Goal: Ask a question: Seek information or help from site administrators or community

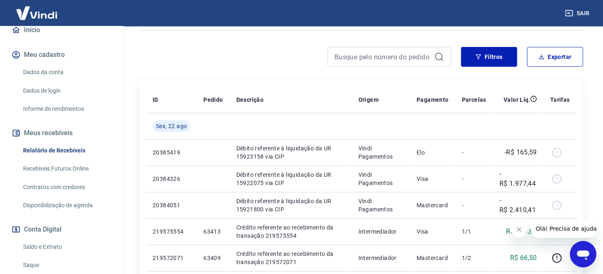
scroll to position [83, 0]
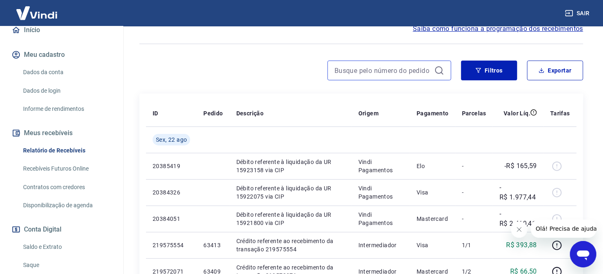
click at [393, 70] on input at bounding box center [383, 70] width 97 height 12
type input "65001"
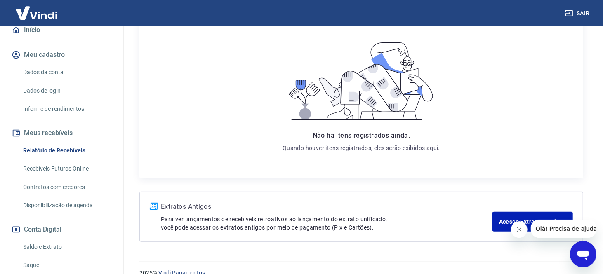
scroll to position [165, 0]
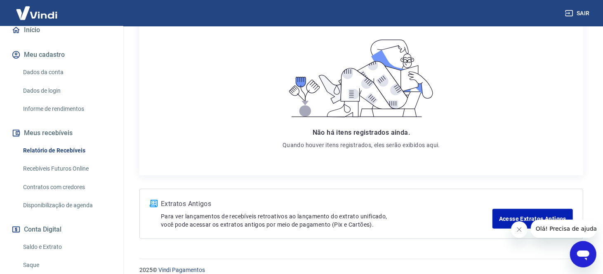
click at [519, 229] on icon "Fechar mensagem da empresa" at bounding box center [519, 229] width 4 height 4
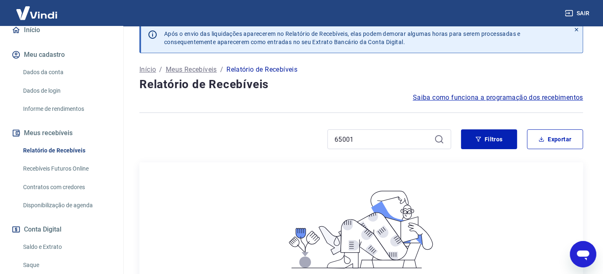
scroll to position [0, 0]
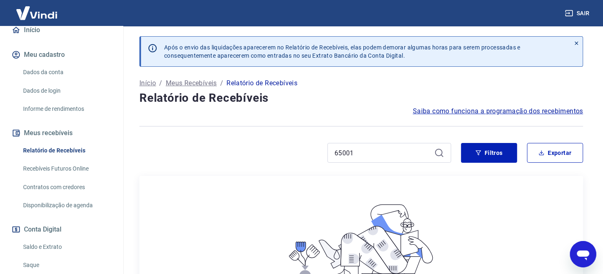
click at [577, 38] on div at bounding box center [577, 52] width 12 height 30
click at [575, 42] on icon at bounding box center [577, 43] width 6 height 6
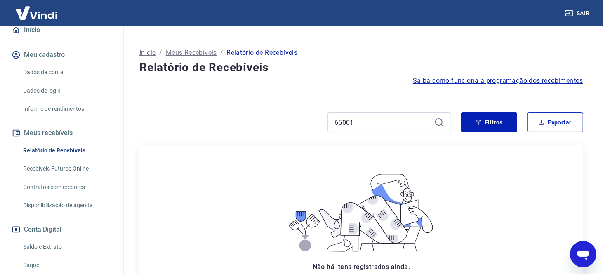
click at [189, 52] on p "Meus Recebíveis" at bounding box center [191, 53] width 51 height 10
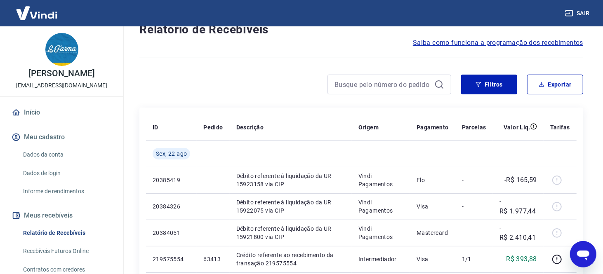
scroll to position [83, 0]
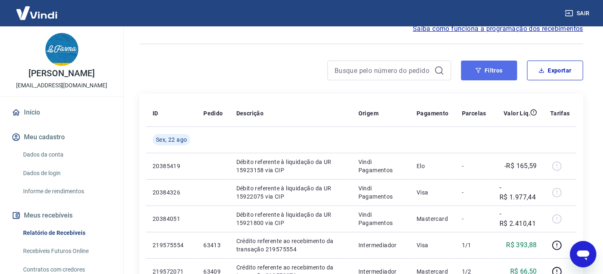
click at [490, 73] on button "Filtros" at bounding box center [489, 71] width 56 height 20
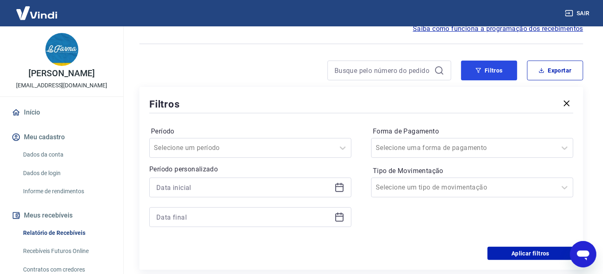
scroll to position [124, 0]
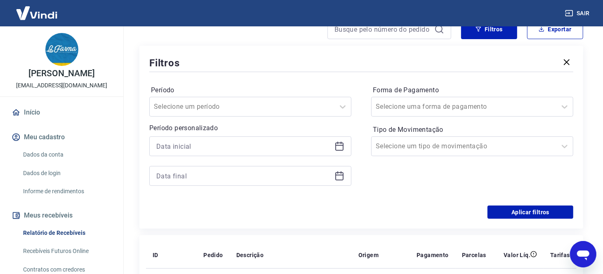
click at [339, 144] on icon at bounding box center [340, 147] width 10 height 10
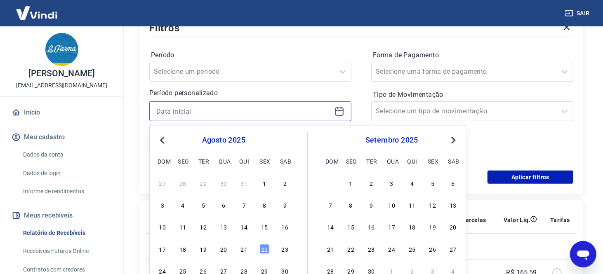
scroll to position [206, 0]
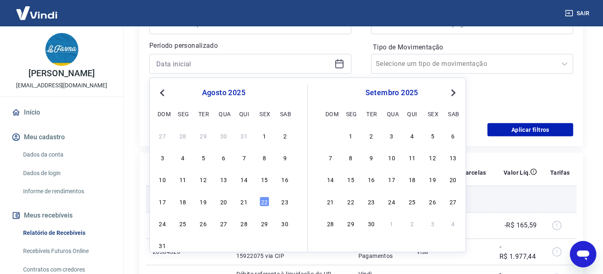
click at [220, 201] on div "20" at bounding box center [224, 202] width 10 height 10
type input "[DATE]"
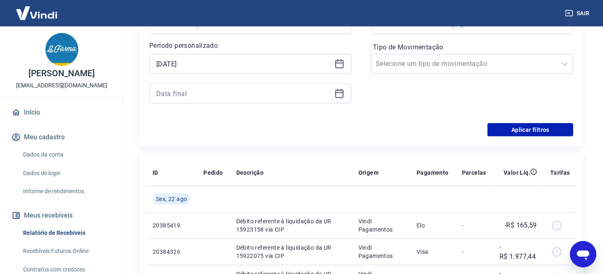
click at [340, 94] on icon at bounding box center [340, 94] width 10 height 10
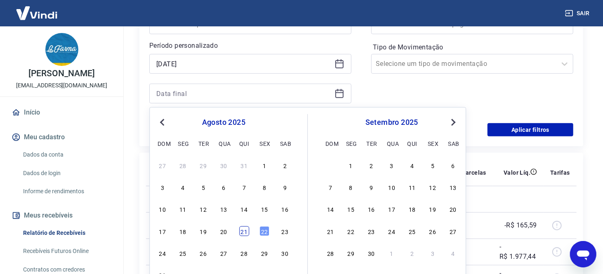
click at [243, 231] on div "21" at bounding box center [244, 232] width 10 height 10
type input "21/08/2025"
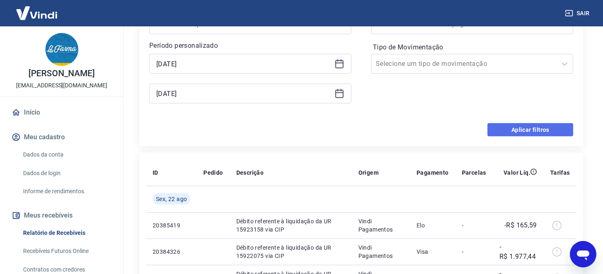
click at [532, 131] on button "Aplicar filtros" at bounding box center [531, 129] width 86 height 13
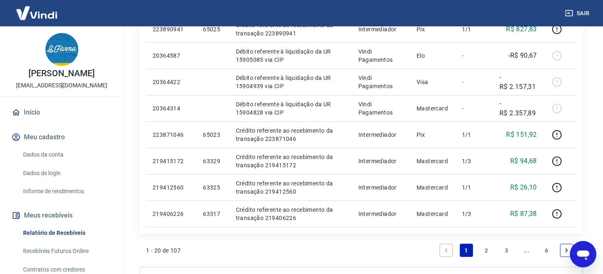
scroll to position [578, 0]
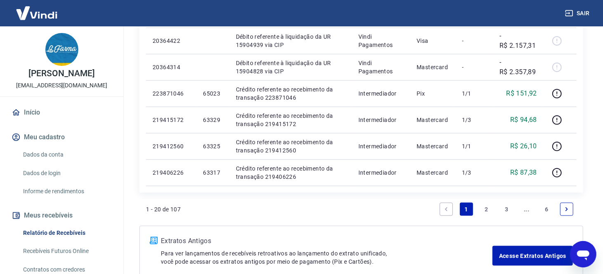
click at [485, 207] on link "2" at bounding box center [486, 209] width 13 height 13
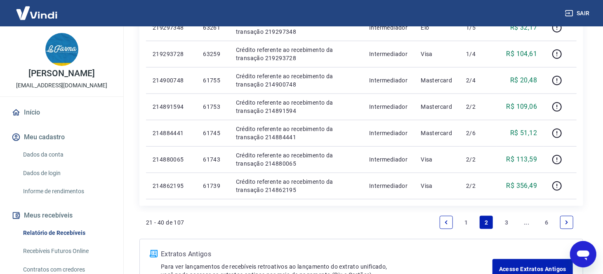
scroll to position [578, 0]
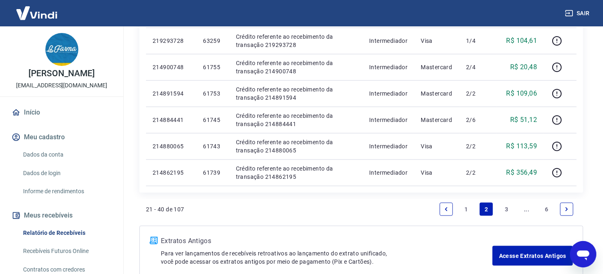
click at [505, 208] on link "3" at bounding box center [506, 209] width 13 height 13
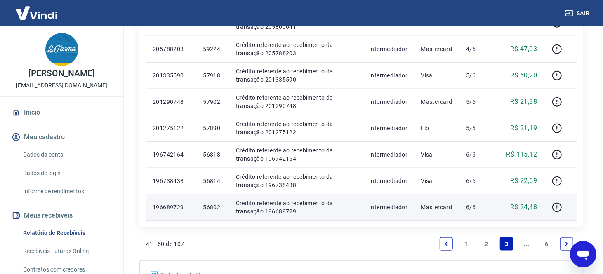
scroll to position [542, 0]
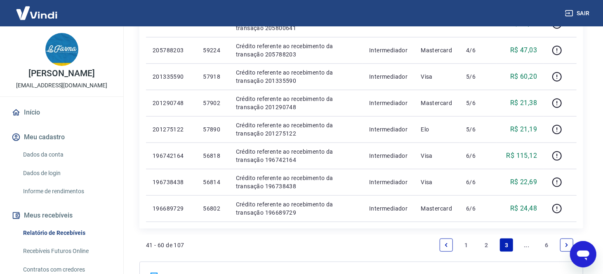
click at [524, 245] on link "..." at bounding box center [526, 245] width 13 height 13
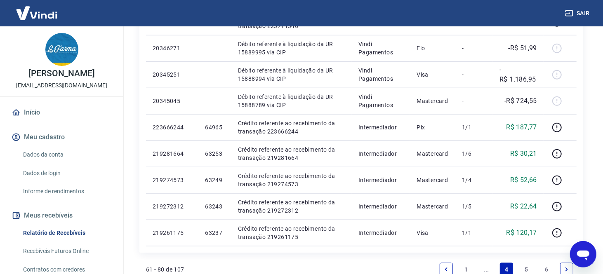
scroll to position [536, 0]
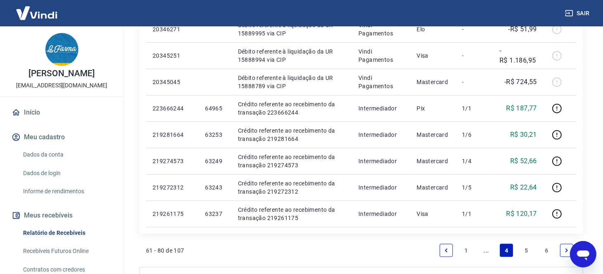
click at [524, 248] on link "5" at bounding box center [526, 250] width 13 height 13
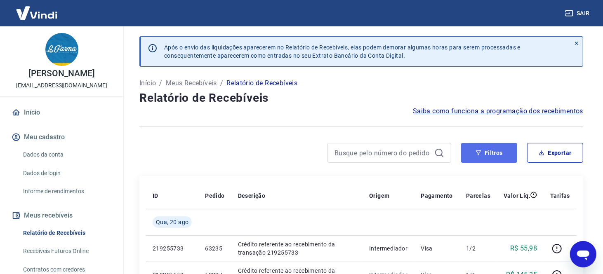
click at [487, 154] on button "Filtros" at bounding box center [489, 153] width 56 height 20
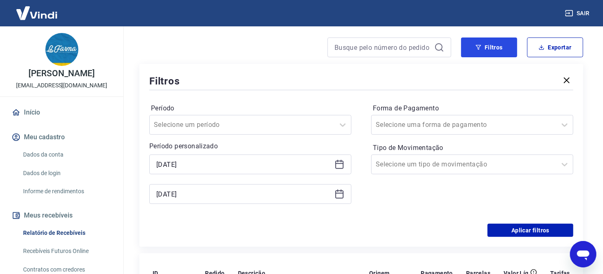
scroll to position [124, 0]
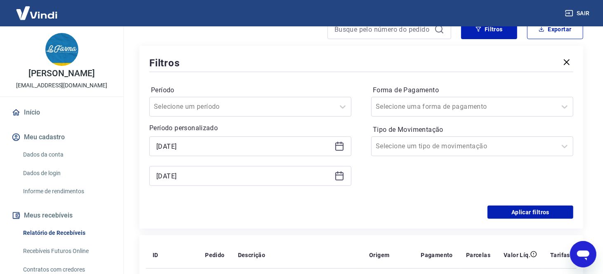
click at [338, 179] on icon at bounding box center [340, 176] width 10 height 10
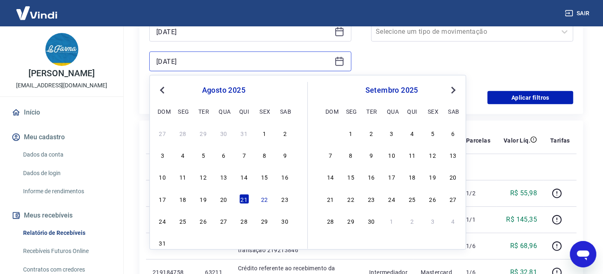
scroll to position [248, 0]
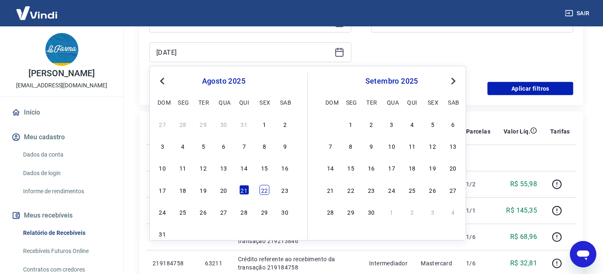
click at [261, 190] on div "22" at bounding box center [265, 190] width 10 height 10
type input "22/08/2025"
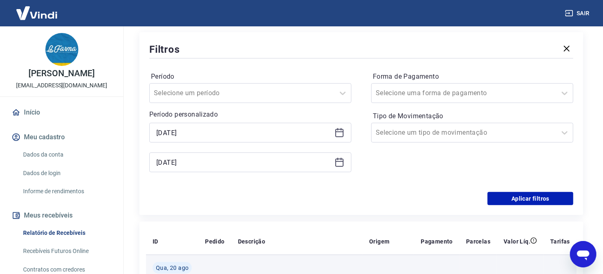
scroll to position [124, 0]
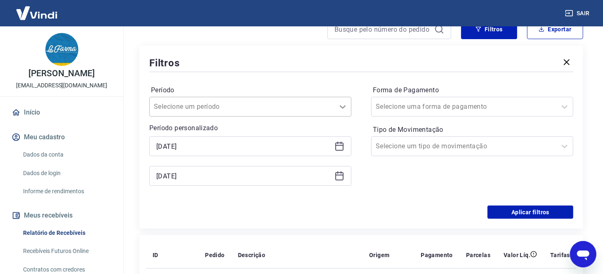
click at [338, 102] on icon at bounding box center [343, 107] width 10 height 10
click at [489, 108] on div at bounding box center [464, 107] width 177 height 12
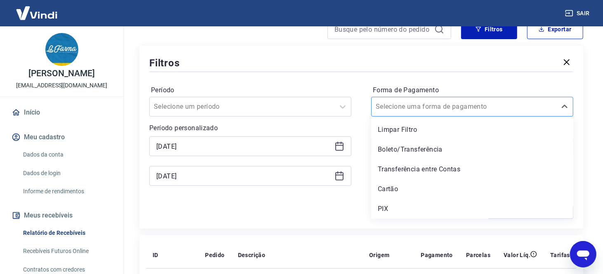
click at [489, 108] on div at bounding box center [464, 107] width 177 height 12
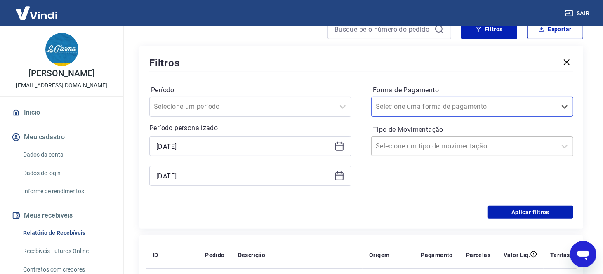
click at [484, 145] on div at bounding box center [464, 147] width 177 height 12
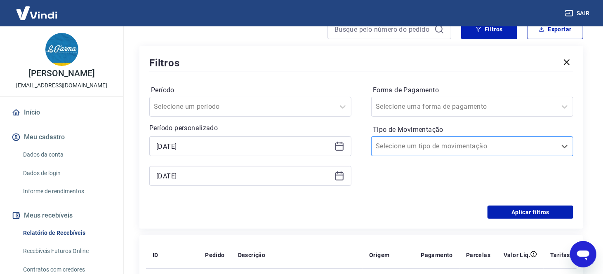
click at [484, 145] on div at bounding box center [464, 147] width 177 height 12
click at [522, 211] on button "Aplicar filtros" at bounding box center [531, 212] width 86 height 13
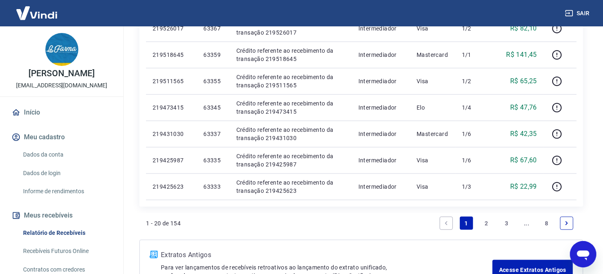
scroll to position [578, 0]
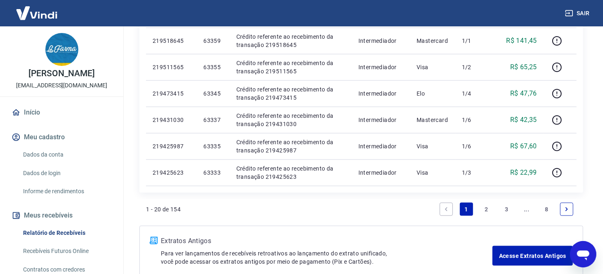
click at [485, 210] on link "2" at bounding box center [486, 209] width 13 height 13
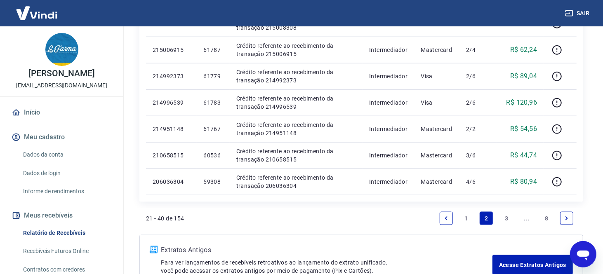
scroll to position [578, 0]
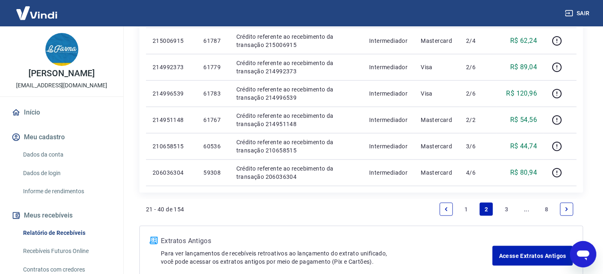
click at [505, 208] on link "3" at bounding box center [506, 209] width 13 height 13
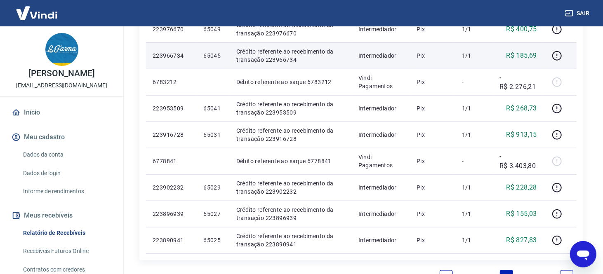
scroll to position [578, 0]
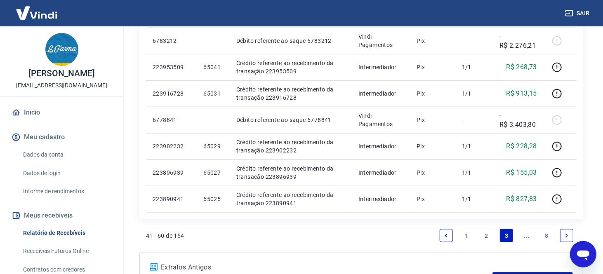
click at [522, 234] on link "..." at bounding box center [526, 235] width 13 height 13
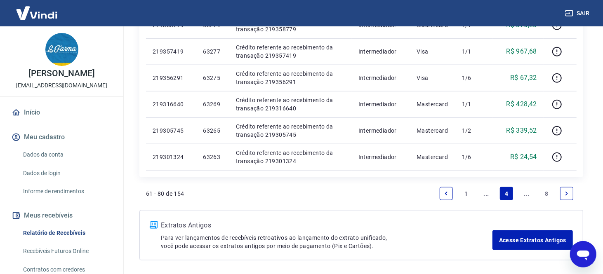
scroll to position [619, 0]
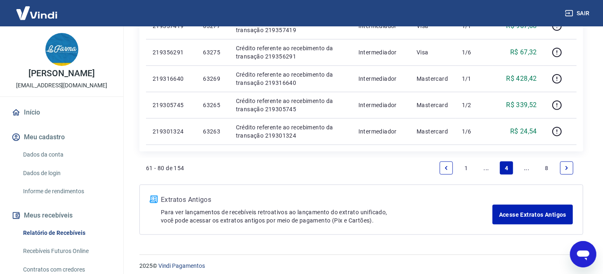
click at [524, 169] on link "..." at bounding box center [526, 168] width 13 height 13
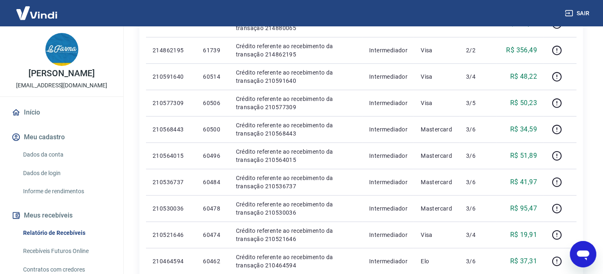
scroll to position [371, 0]
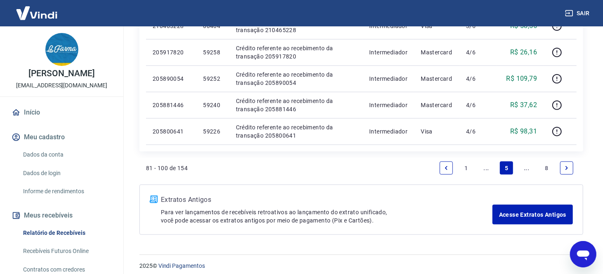
click at [523, 166] on link "..." at bounding box center [526, 168] width 13 height 13
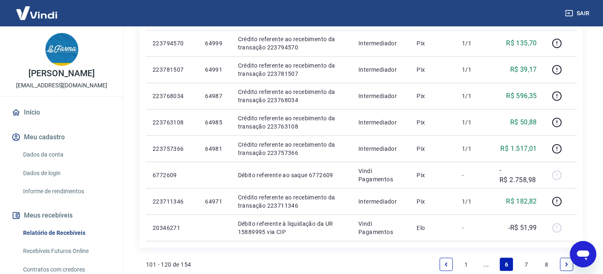
scroll to position [562, 0]
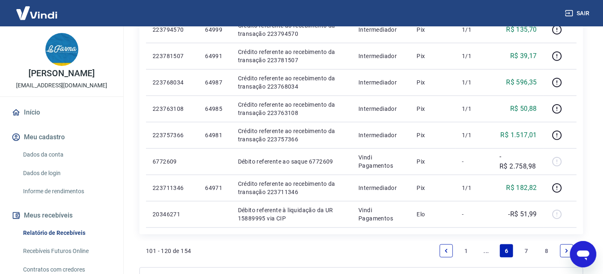
click at [524, 252] on link "7" at bounding box center [526, 251] width 13 height 13
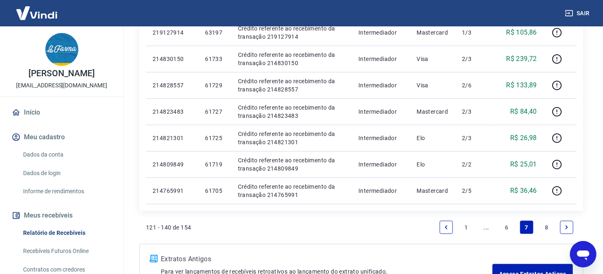
scroll to position [578, 0]
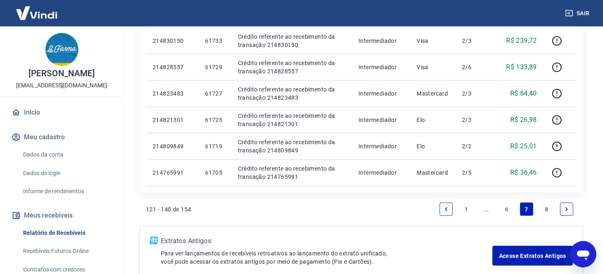
click at [543, 211] on link "8" at bounding box center [546, 209] width 13 height 13
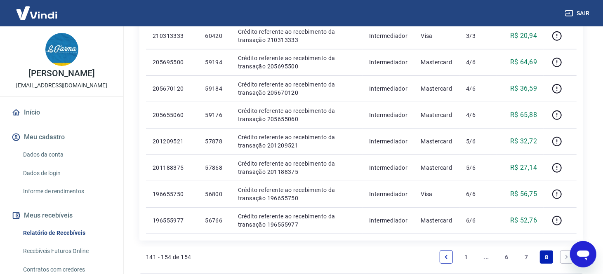
scroll to position [413, 0]
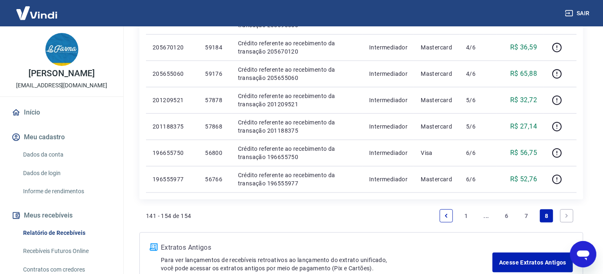
click at [564, 218] on link "Next page" at bounding box center [566, 216] width 13 height 13
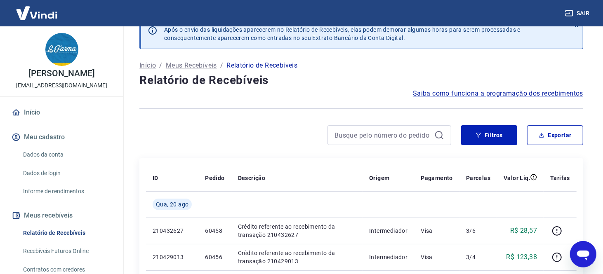
scroll to position [0, 0]
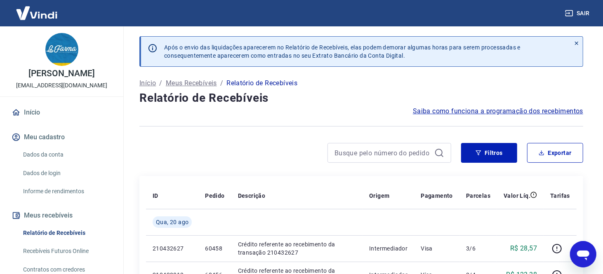
click at [581, 253] on icon "Abrir janela de mensagens" at bounding box center [583, 255] width 12 height 10
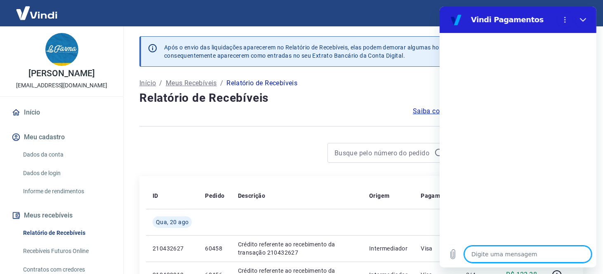
type textarea "E"
type textarea "x"
type textarea "Es"
type textarea "x"
type textarea "Est"
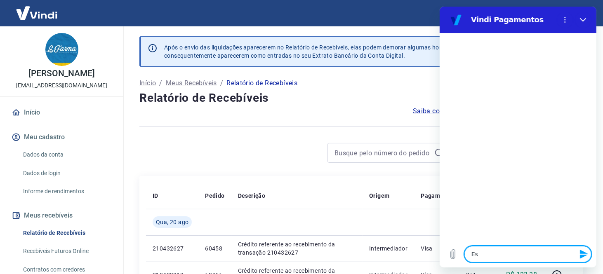
type textarea "x"
type textarea "Esto"
type textarea "x"
type textarea "Estou"
type textarea "x"
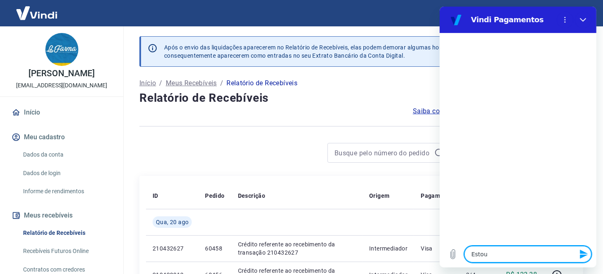
type textarea "Estou"
type textarea "x"
type textarea "Estou c"
type textarea "x"
type textarea "Estou co"
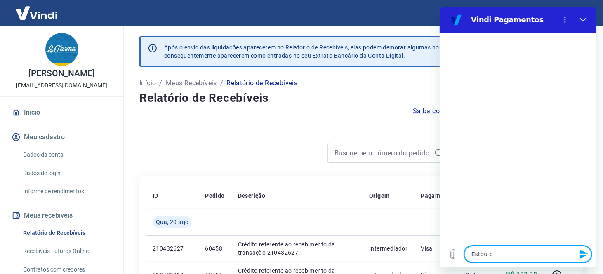
type textarea "x"
type textarea "Estou com"
type textarea "x"
type textarea "Estou com"
type textarea "x"
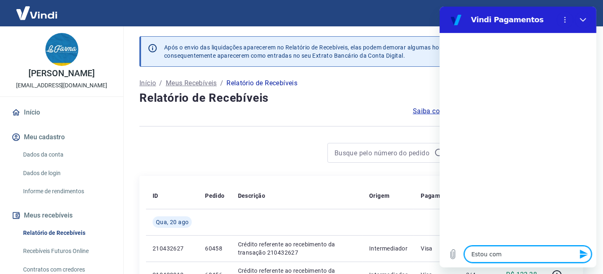
type textarea "Estou com u"
type textarea "x"
type textarea "Estou com um"
type textarea "x"
type textarea "Estou com um"
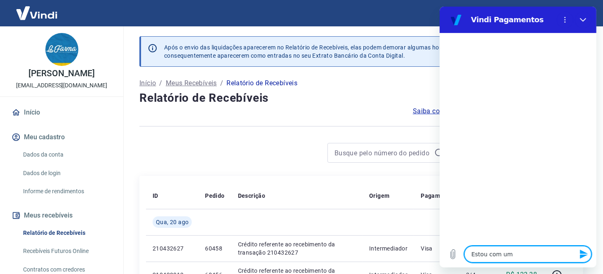
type textarea "x"
type textarea "Estou com um c"
type textarea "x"
type textarea "Estou com um cl"
type textarea "x"
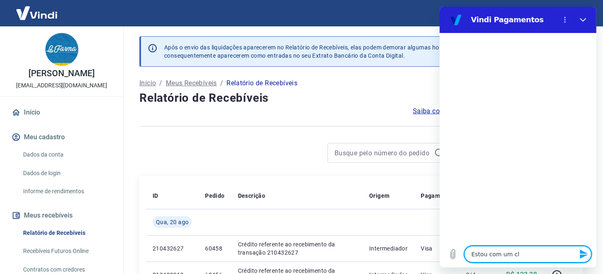
type textarea "Estou com um cli"
type textarea "x"
type textarea "Estou com um cliu"
type textarea "x"
type textarea "Estou com um cliue"
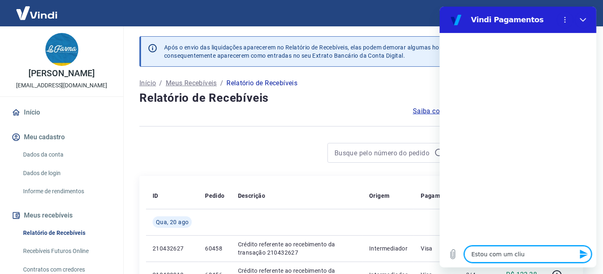
type textarea "x"
type textarea "Estou com um cliuen"
type textarea "x"
type textarea "Estou com um cliuent"
type textarea "x"
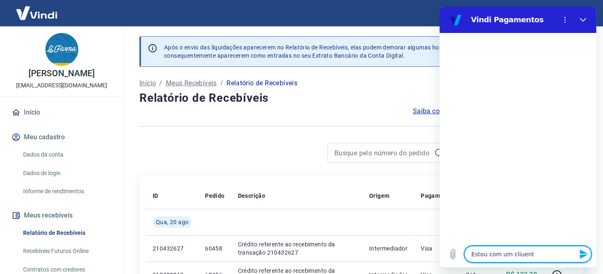
type textarea "Estou com um cliuente"
type textarea "x"
type textarea "Estou com um cliuent"
type textarea "x"
type textarea "Estou com um cliuen"
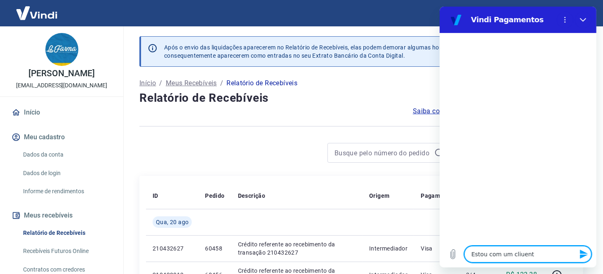
type textarea "x"
type textarea "Estou com um cliue"
type textarea "x"
type textarea "Estou com um cliu"
type textarea "x"
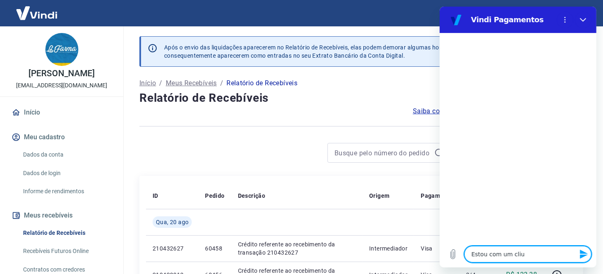
type textarea "Estou com um cli"
type textarea "x"
type textarea "Estou com um clie"
type textarea "x"
type textarea "Estou com um clien"
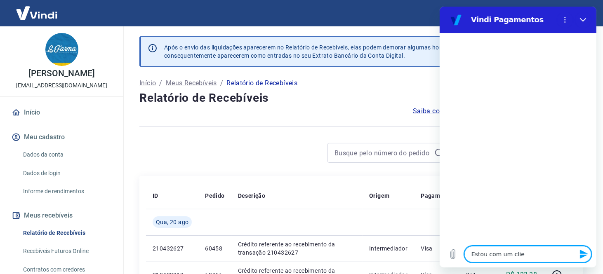
type textarea "x"
type textarea "Estou com um client"
type textarea "x"
type textarea "Estou com um cliente"
type textarea "x"
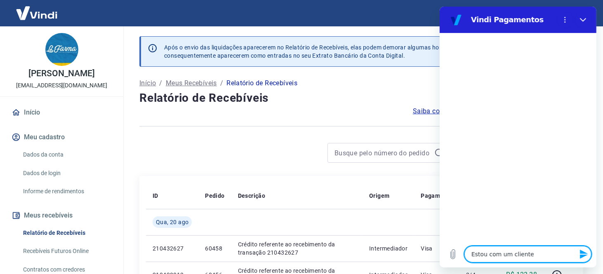
type textarea "Estou com um cliente"
type textarea "x"
type textarea "Estou com um cliente q"
type textarea "x"
type textarea "Estou com um cliente qu"
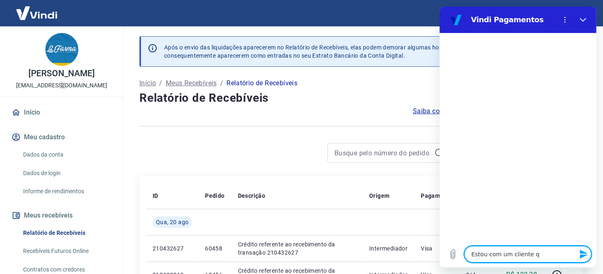
type textarea "x"
type textarea "Estou com um cliente que"
type textarea "x"
type textarea "Estou com um cliente que"
type textarea "x"
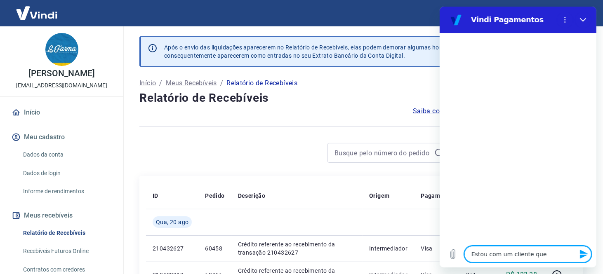
type textarea "Estou com um cliente que n"
type textarea "x"
type textarea "Estou com um cliente que na"
type textarea "x"
type textarea "Estou com um cliente que nao"
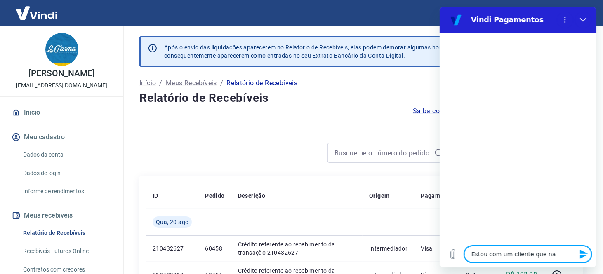
type textarea "x"
type textarea "Estou com um cliente que nao"
type textarea "x"
type textarea "Estou com um cliente que nao e"
type textarea "x"
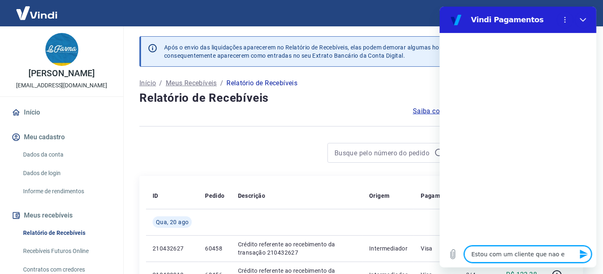
type textarea "Estou com um cliente que nao es"
type textarea "x"
type textarea "Estou com um cliente que nao est"
type textarea "x"
type textarea "Estou com um cliente que nao esta"
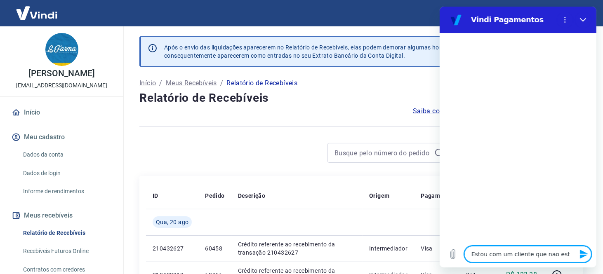
type textarea "x"
type textarea "Estou com um cliente que nao esta"
type textarea "x"
type textarea "Estou com um cliente que nao esta"
type textarea "x"
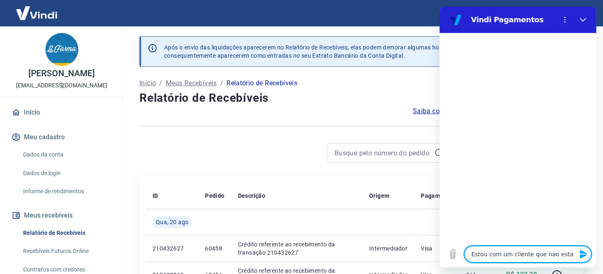
type textarea "Estou com um cliente que nao est"
type textarea "x"
type textarea "Estou com um cliente que nao es"
type textarea "x"
type textarea "Estou com um cliente que nao e"
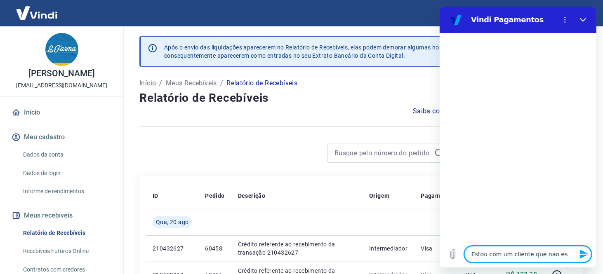
type textarea "x"
type textarea "Estou com um cliente que nao"
type textarea "x"
type textarea "Estou com um cliente que nao r"
type textarea "x"
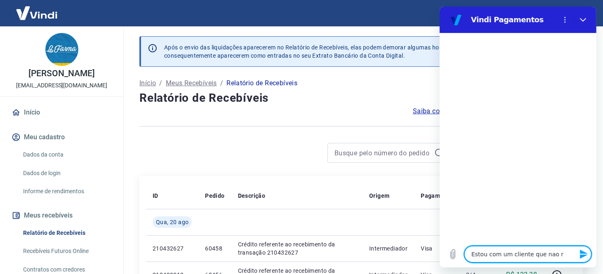
type textarea "Estou com um cliente que nao re"
type textarea "x"
type textarea "Estou com um cliente que nao rec"
type textarea "x"
type textarea "Estou com um cliente que nao rece"
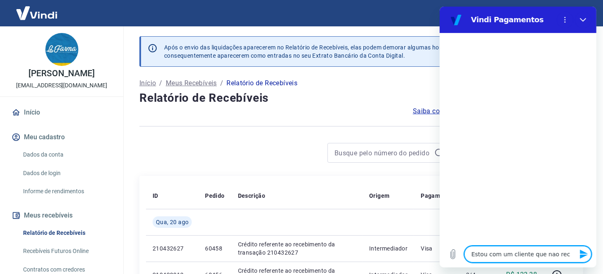
type textarea "x"
type textarea "Estou com um cliente que nao receb"
type textarea "x"
type textarea "Estou com um cliente que nao recebe"
type textarea "x"
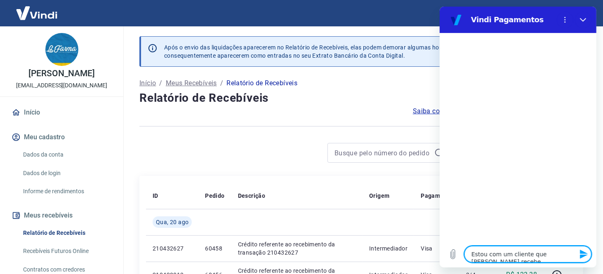
type textarea "Estou com um cliente que nao recebeo"
type textarea "x"
type textarea "Estou com um cliente que nao recebeo"
type textarea "x"
type textarea "Estou com um cliente que nao recebeo oi"
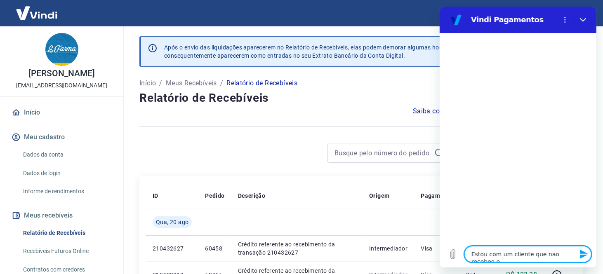
type textarea "x"
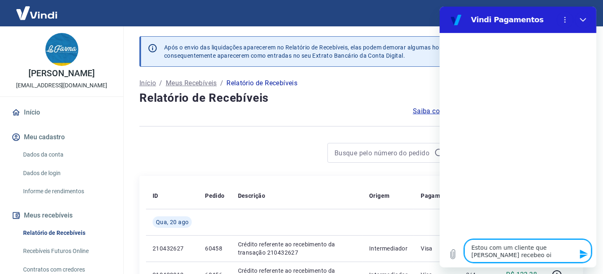
type textarea "Estou com um cliente que nao recebeo o"
type textarea "x"
type textarea "Estou com um cliente que nao recebeo"
type textarea "x"
type textarea "Estou com um cliente que nao recebeo"
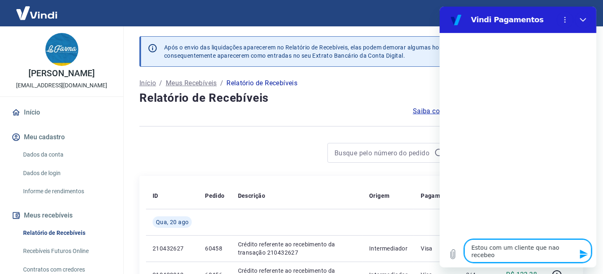
type textarea "x"
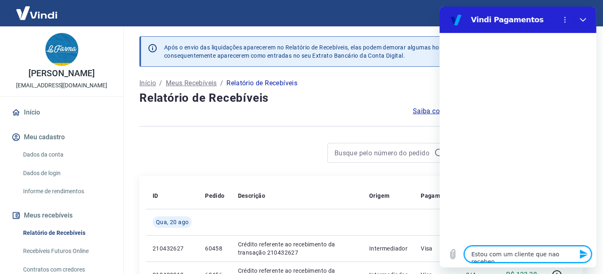
type textarea "Estou com um cliente que nao recebe"
type textarea "x"
type textarea "Estou com um cliente que nao recebeu"
type textarea "x"
type textarea "Estou com um cliente que nao recebeu"
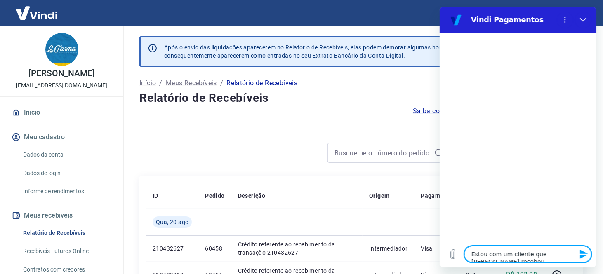
type textarea "x"
type textarea "Estou com um cliente que nao recebeu o"
type textarea "x"
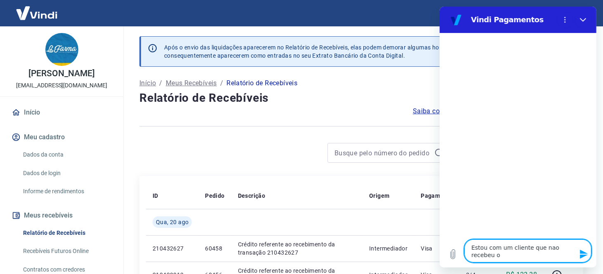
type textarea "Estou com um cliente que nao recebeu o"
type textarea "x"
type textarea "Estou com um cliente que nao recebeu o e"
type textarea "x"
type textarea "Estou com um cliente que nao recebeu o es"
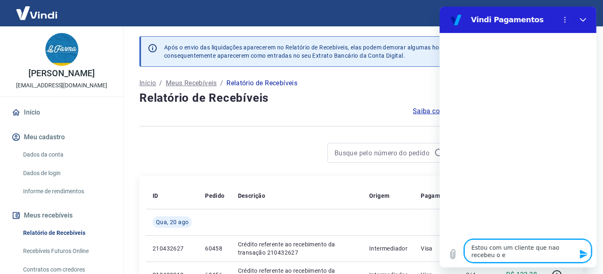
type textarea "x"
type textarea "Estou com um cliente que nao recebeu o est"
type textarea "x"
type textarea "Estou com um cliente que nao recebeu o esto"
type textarea "x"
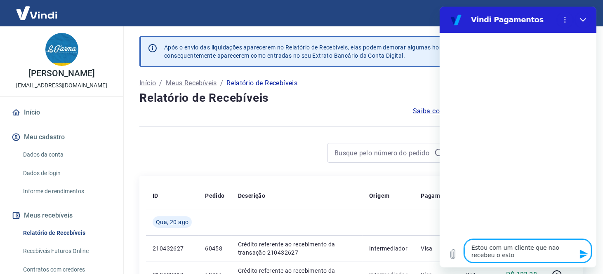
type textarea "Estou com um cliente que nao recebeu o estor"
type textarea "x"
type textarea "Estou com um cliente que nao recebeu o estorn"
type textarea "x"
type textarea "Estou com um cliente que nao recebeu o estorno"
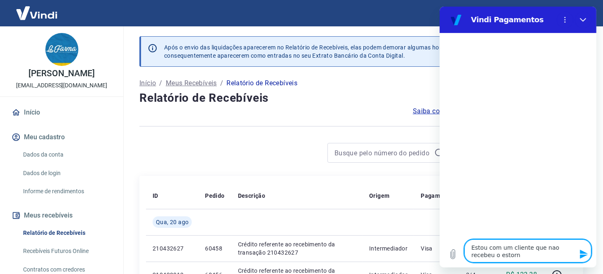
type textarea "x"
type textarea "Estou com um cliente que nao recebeu o estorno"
type textarea "x"
type textarea "Estou com um cliente que nao recebeu o estorno d"
type textarea "x"
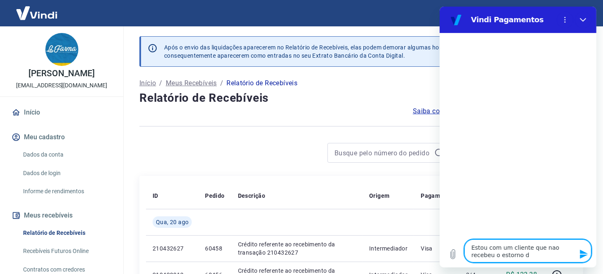
type textarea "Estou com um cliente que nao recebeu o estorno de"
type textarea "x"
type textarea "Estou com um cliente que nao recebeu o estorno de"
type textarea "x"
type textarea "Estou com um cliente que nao recebeu o estorno de u"
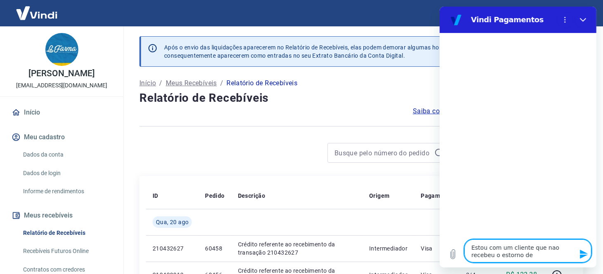
type textarea "x"
type textarea "Estou com um cliente que nao recebeu o estorno de um"
type textarea "x"
type textarea "Estou com um cliente que nao recebeu o estorno de uma"
type textarea "x"
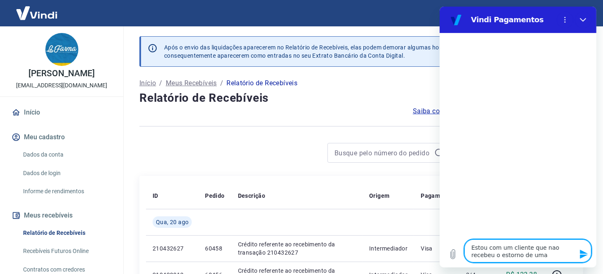
type textarea "Estou com um cliente que nao recebeu o estorno de uma"
type textarea "x"
type textarea "Estou com um cliente que nao recebeu o estorno de uma c"
type textarea "x"
type textarea "Estou com um cliente que nao recebeu o estorno de uma co"
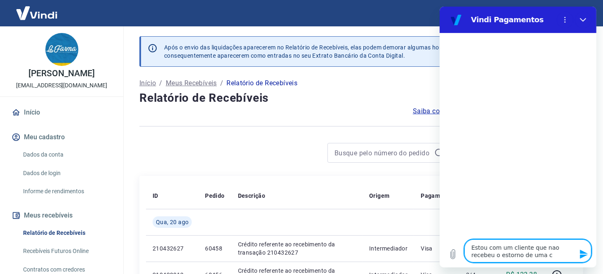
type textarea "x"
type textarea "Estou com um cliente que nao recebeu o estorno de uma con"
type textarea "x"
type textarea "Estou com um cliente que nao recebeu o estorno de uma cont"
type textarea "x"
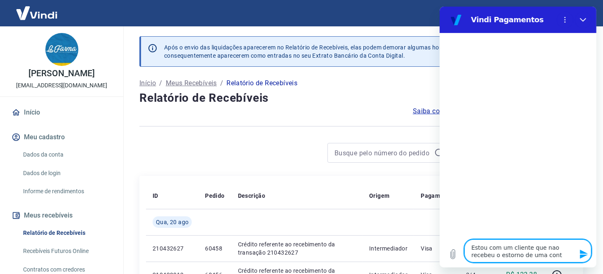
type textarea "Estou com um cliente que nao recebeu o estorno de uma contr"
type textarea "x"
type textarea "Estou com um cliente que nao recebeu o estorno de uma cont"
type textarea "x"
type textarea "Estou com um cliente que nao recebeu o estorno de uma con"
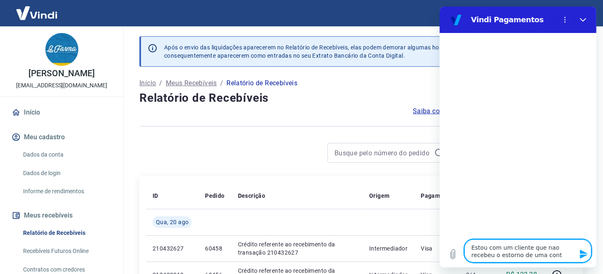
type textarea "x"
type textarea "Estou com um cliente que nao recebeu o estorno de uma co"
type textarea "x"
type textarea "Estou com um cliente que nao recebeu o estorno de uma com"
type textarea "x"
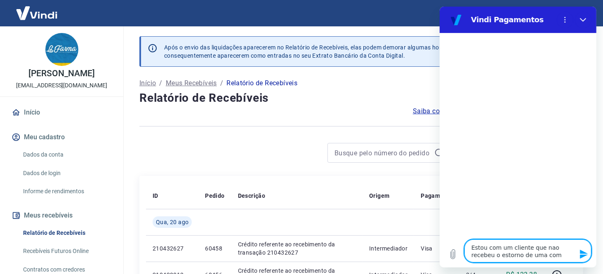
type textarea "Estou com um cliente que nao recebeu o estorno de uma comp"
type textarea "x"
type textarea "Estou com um cliente que nao recebeu o estorno de uma compr"
type textarea "x"
type textarea "Estou com um cliente que nao recebeu o estorno de uma compra"
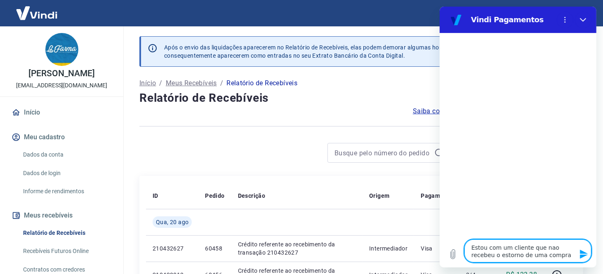
type textarea "x"
type textarea "Estou com um cliente que nao recebeu o estorno de uma compra"
type textarea "x"
type textarea "Estou com um cliente que nao recebeu o estorno de uma compra c"
type textarea "x"
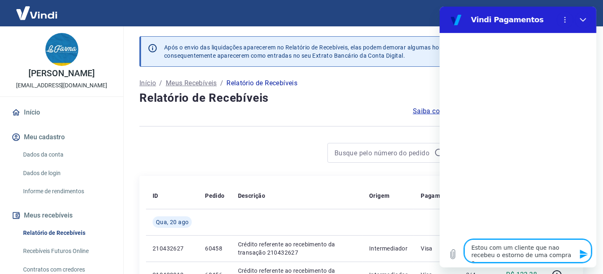
type textarea "Estou com um cliente que nao recebeu o estorno de uma compra ca"
type textarea "x"
type textarea "Estou com um cliente que nao recebeu o estorno de uma compra can"
type textarea "x"
type textarea "Estou com um cliente que nao recebeu o estorno de uma compra ca"
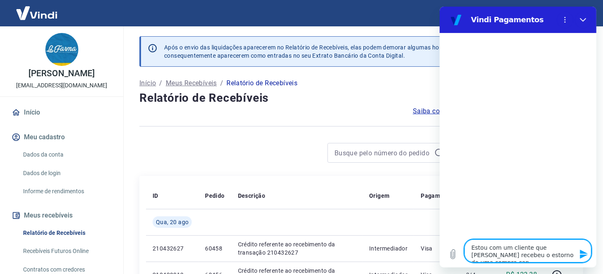
type textarea "x"
type textarea "Estou com um cliente que nao recebeu o estorno de uma compra can"
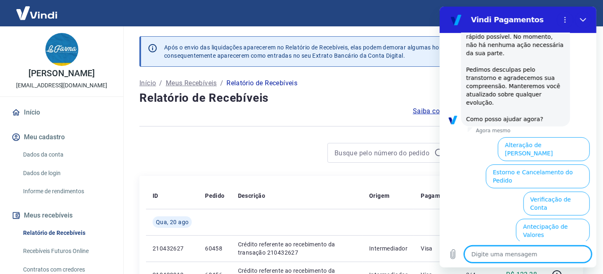
scroll to position [252, 0]
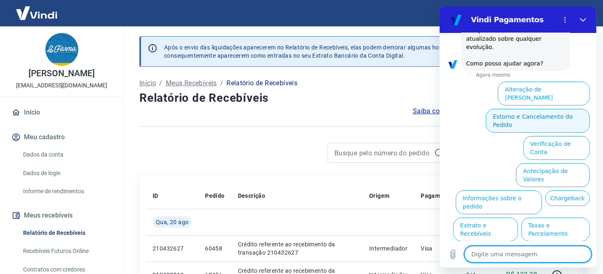
click at [506, 109] on button "Estorno e Cancelamento do Pedido" at bounding box center [538, 121] width 104 height 24
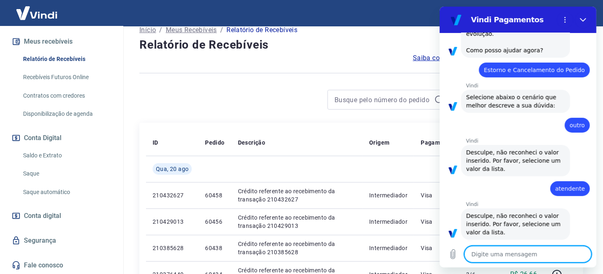
scroll to position [206, 0]
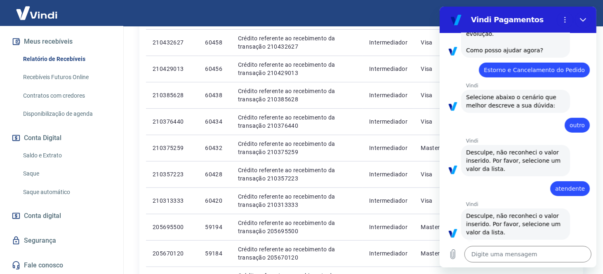
click at [44, 267] on link "Fale conosco" at bounding box center [62, 266] width 104 height 18
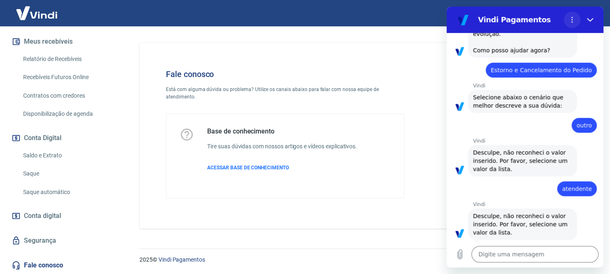
click at [570, 25] on button "Menu de opções" at bounding box center [572, 20] width 17 height 17
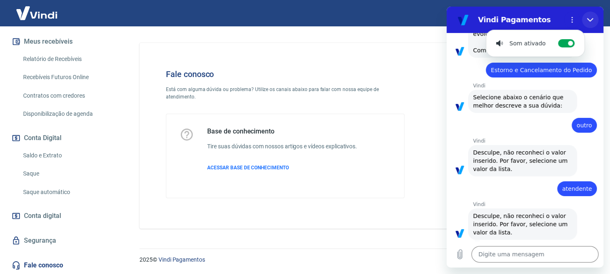
click at [585, 21] on button "Fechar" at bounding box center [590, 20] width 17 height 17
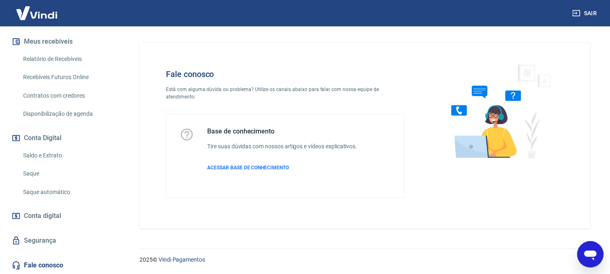
click at [476, 125] on img at bounding box center [497, 111] width 125 height 110
click at [516, 111] on img at bounding box center [497, 111] width 125 height 110
drag, startPoint x: 276, startPoint y: 70, endPoint x: 262, endPoint y: 73, distance: 14.4
click at [276, 71] on h4 "Fale conosco" at bounding box center [285, 74] width 239 height 10
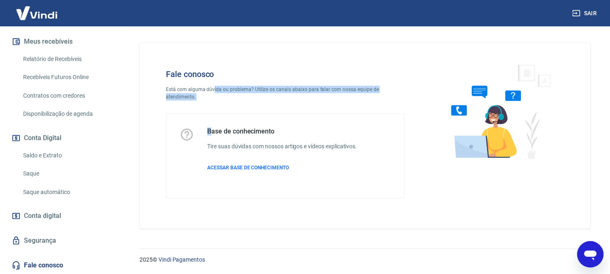
drag, startPoint x: 211, startPoint y: 109, endPoint x: 211, endPoint y: 114, distance: 5.0
click at [211, 112] on div "Fale conosco Está com alguma dúvida ou problema? Utilize os canais abaixo para …" at bounding box center [285, 134] width 265 height 156
